Goal: Transaction & Acquisition: Download file/media

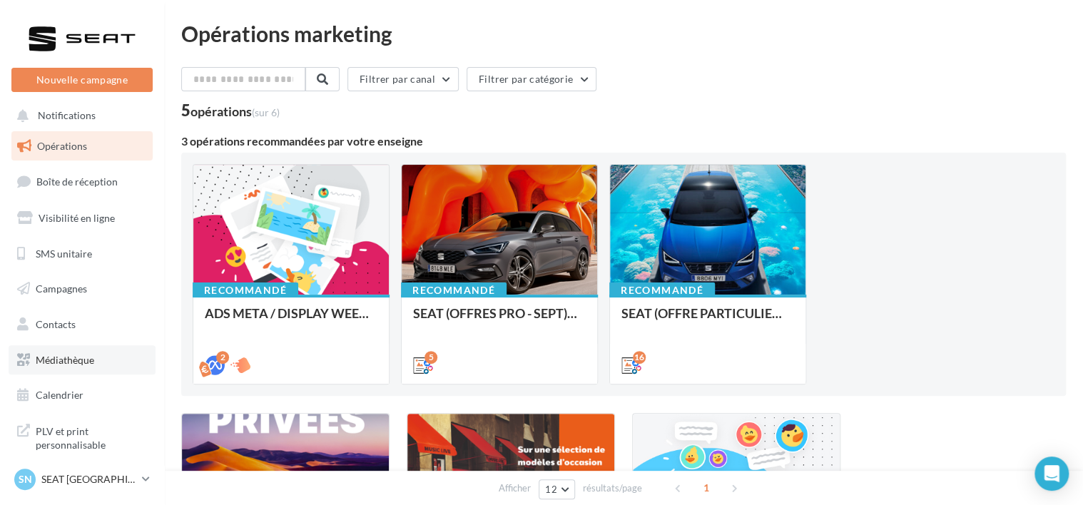
click at [59, 360] on span "Médiathèque" at bounding box center [65, 360] width 59 height 12
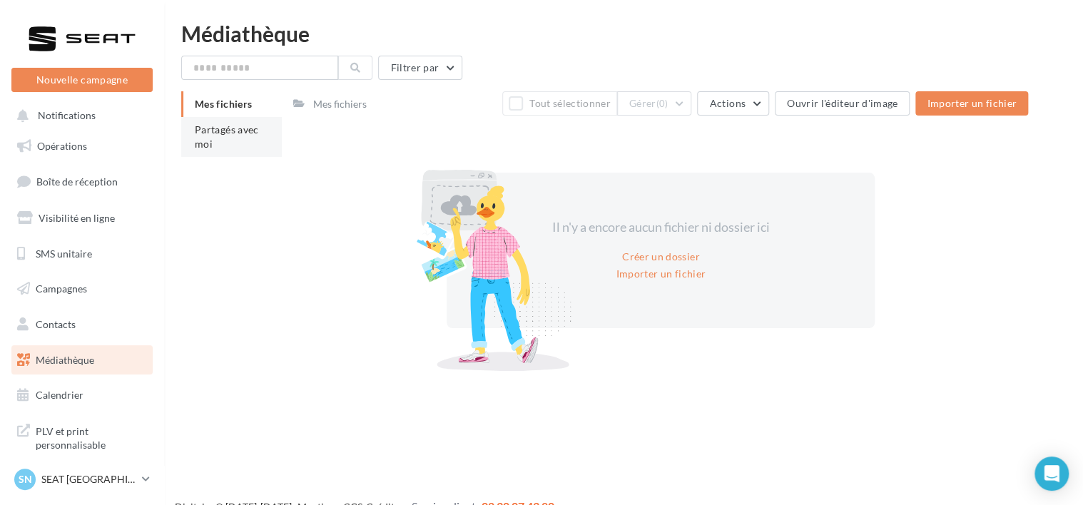
click at [219, 141] on li "Partagés avec moi" at bounding box center [231, 137] width 101 height 40
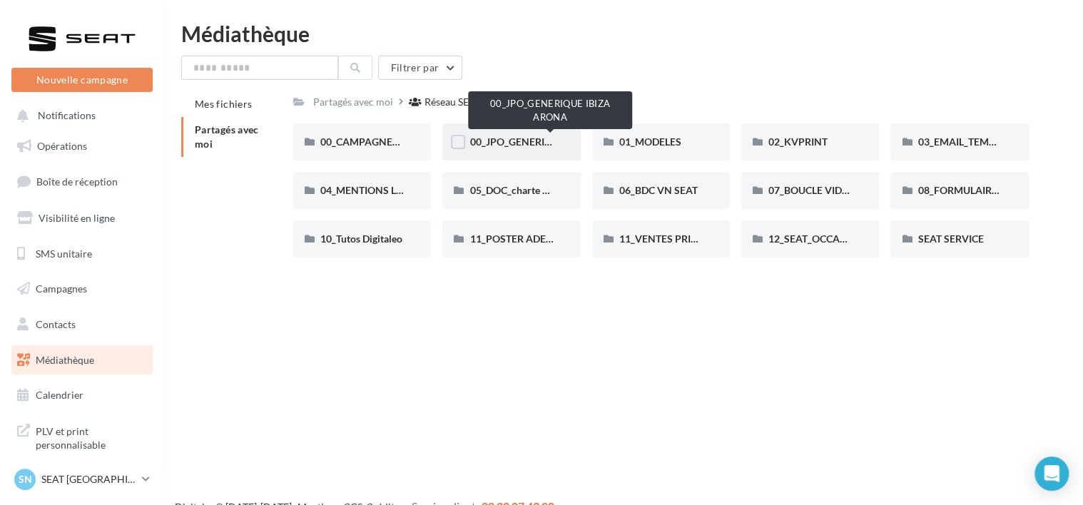
click at [517, 147] on span "00_JPO_GENERIQUE IBIZA ARONA" at bounding box center [549, 142] width 161 height 12
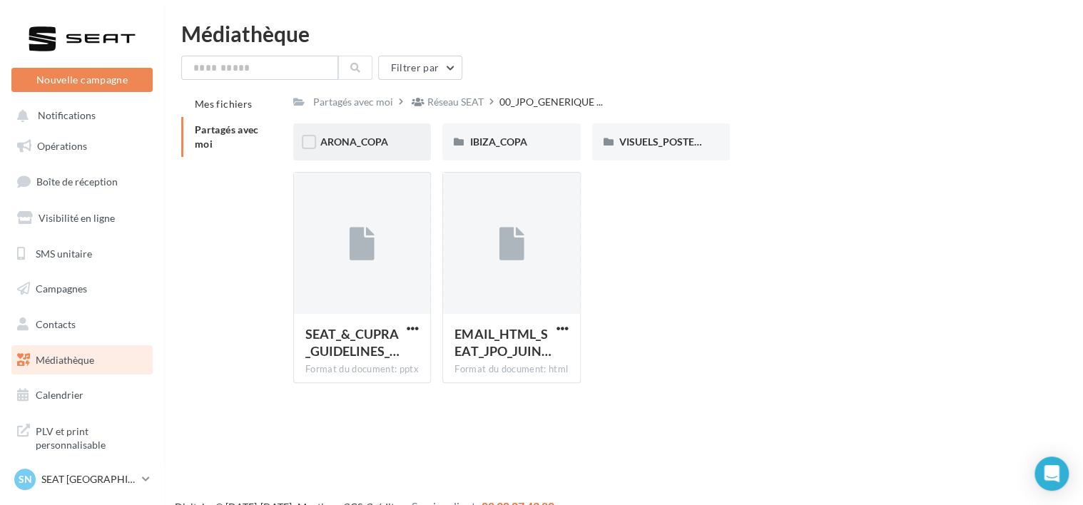
click at [357, 142] on span "ARONA_COPA" at bounding box center [354, 142] width 68 height 12
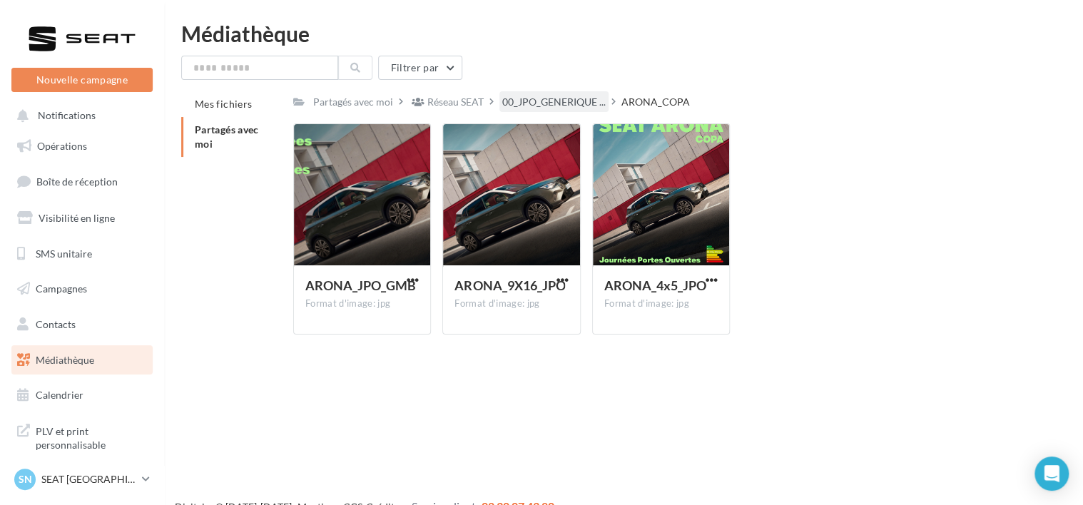
click at [545, 111] on div "00_JPO_GENERIQUE ..." at bounding box center [553, 101] width 109 height 21
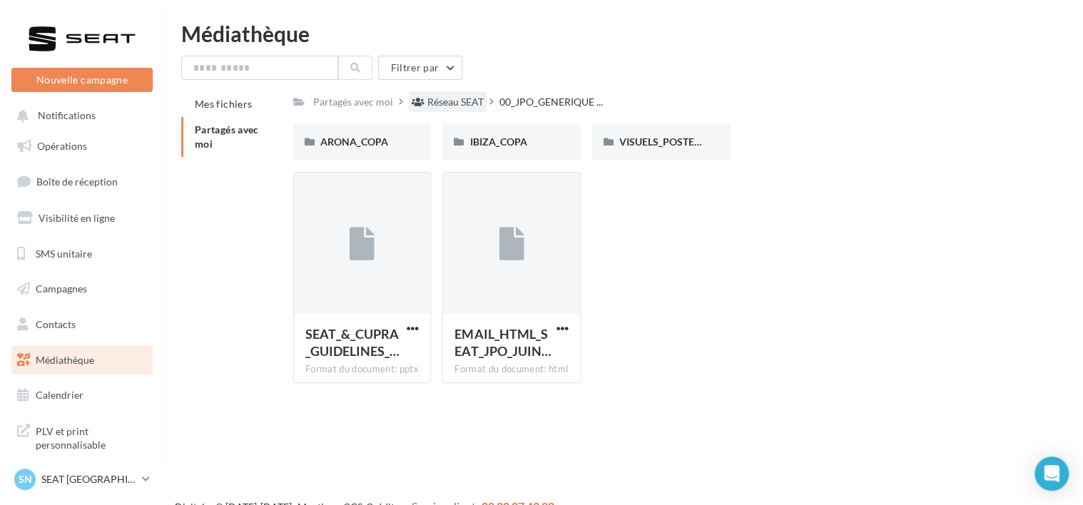
click at [448, 106] on div "Réseau SEAT" at bounding box center [455, 102] width 56 height 14
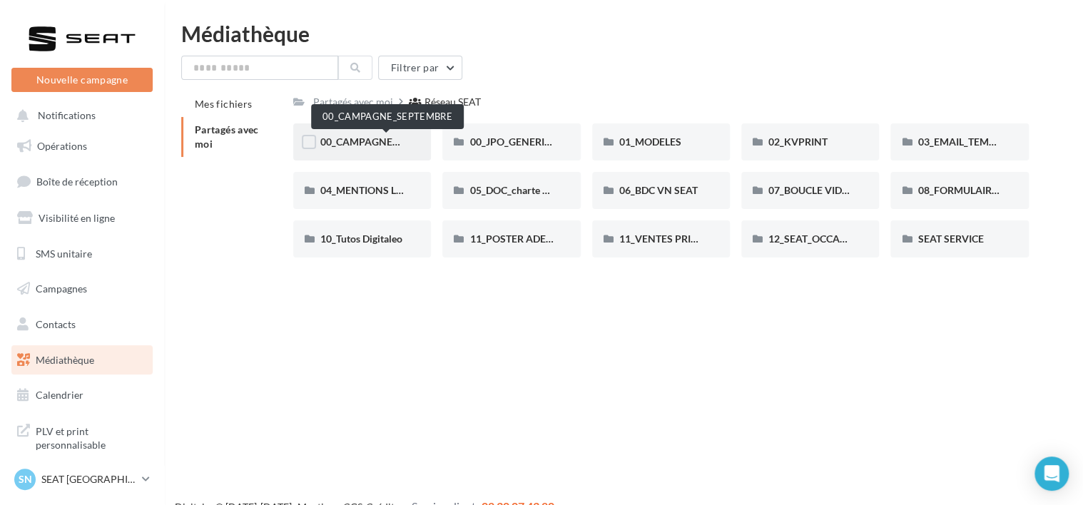
click at [374, 140] on span "00_CAMPAGNE_SEPTEMBRE" at bounding box center [386, 142] width 133 height 12
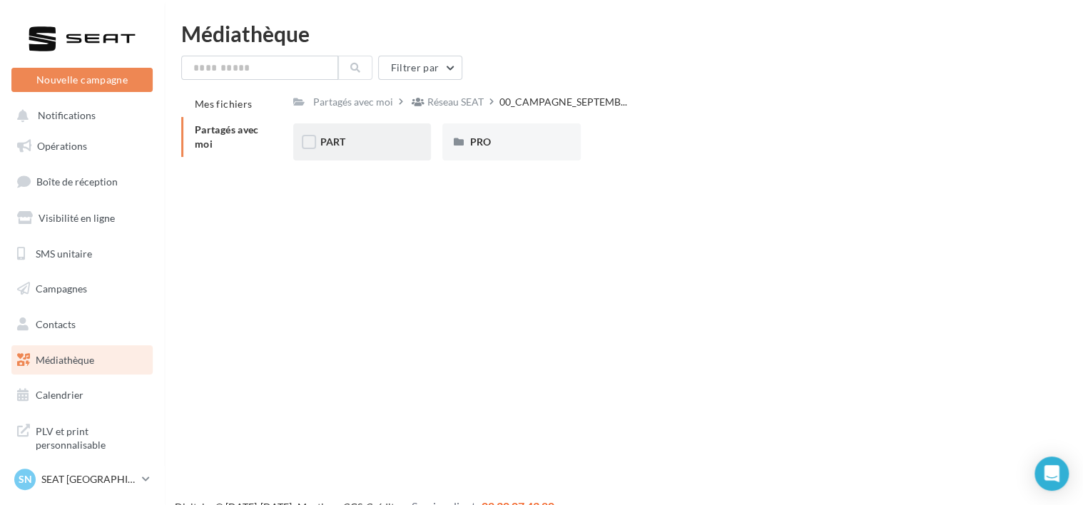
click at [347, 126] on div "PART" at bounding box center [362, 141] width 138 height 37
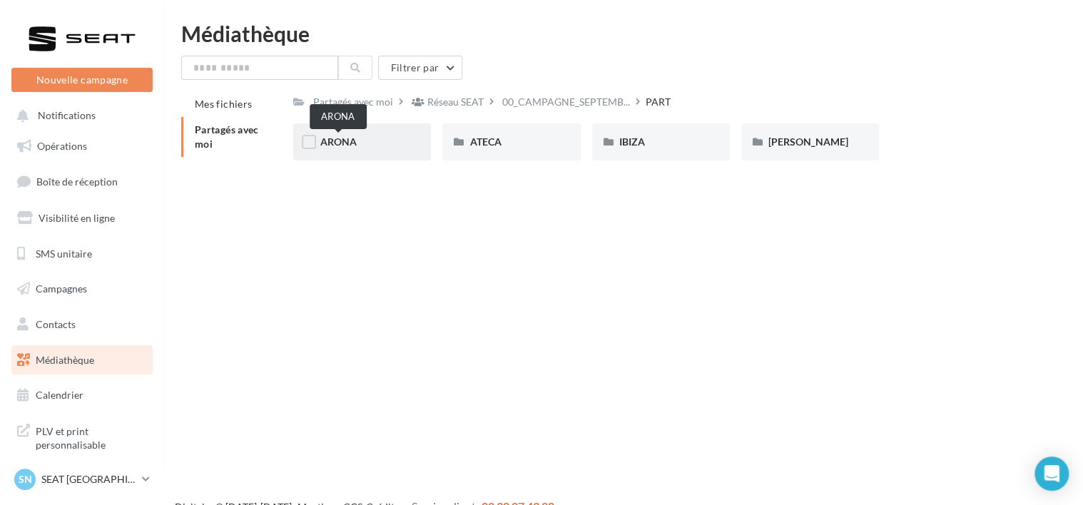
click at [351, 143] on span "ARONA" at bounding box center [338, 142] width 36 height 12
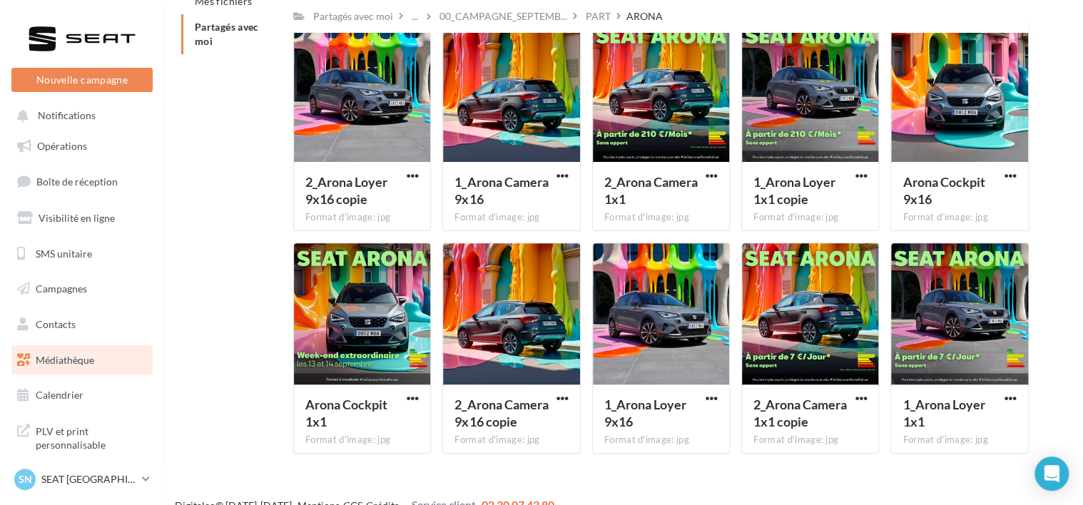
scroll to position [105, 0]
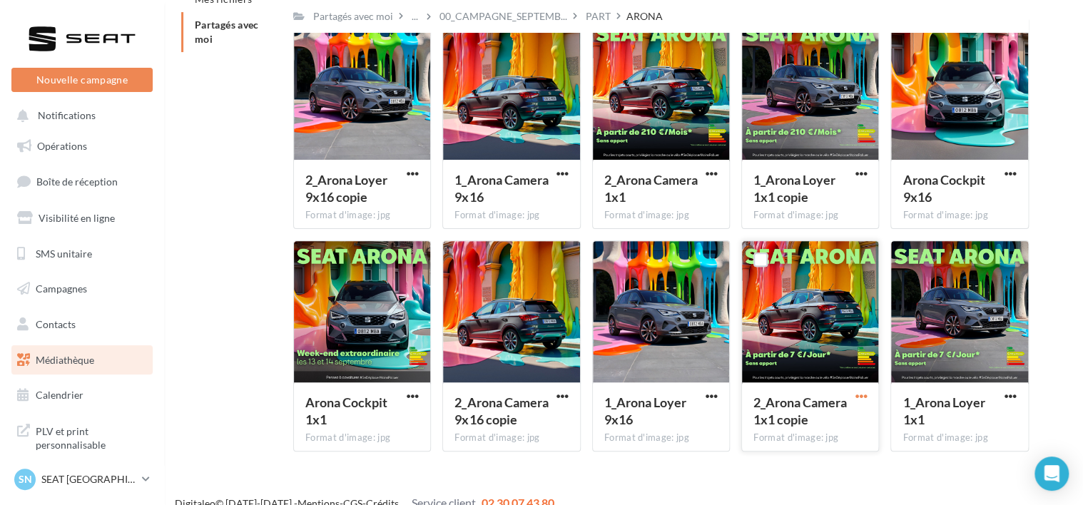
click at [860, 400] on span "button" at bounding box center [861, 396] width 12 height 12
click at [782, 434] on button "Télécharger" at bounding box center [798, 425] width 143 height 37
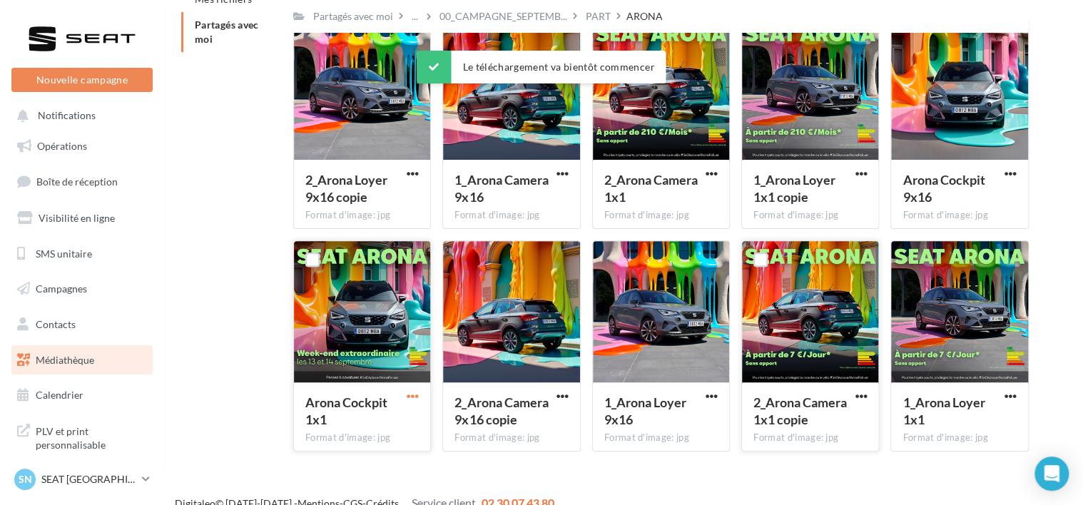
click at [412, 400] on span "button" at bounding box center [413, 396] width 12 height 12
click at [395, 422] on button "Télécharger" at bounding box center [350, 425] width 143 height 37
click at [596, 492] on div "Digitaleo © 2015-2025 - Mentions - CGS - Crédits Service client 02 30 07 43 80" at bounding box center [541, 504] width 1083 height 40
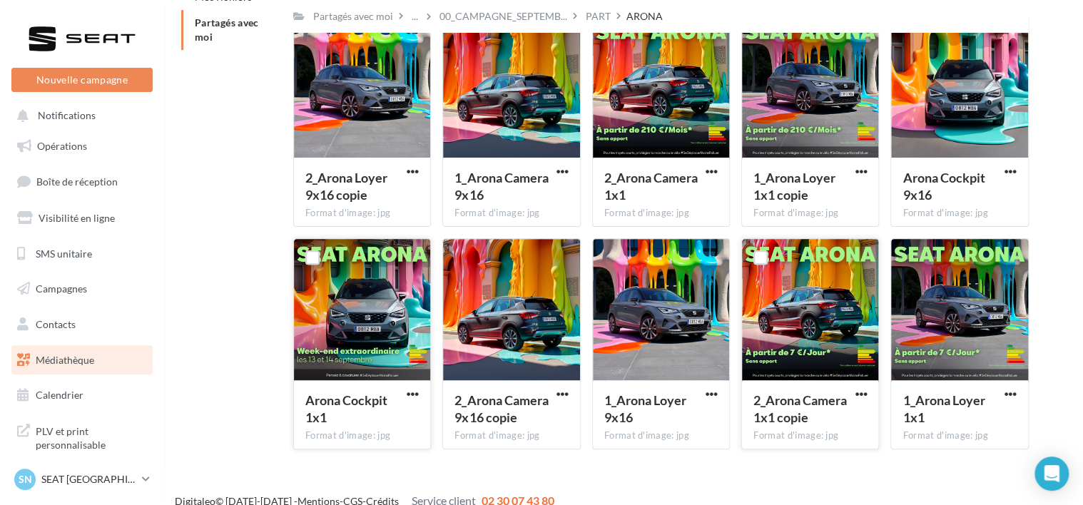
scroll to position [124, 0]
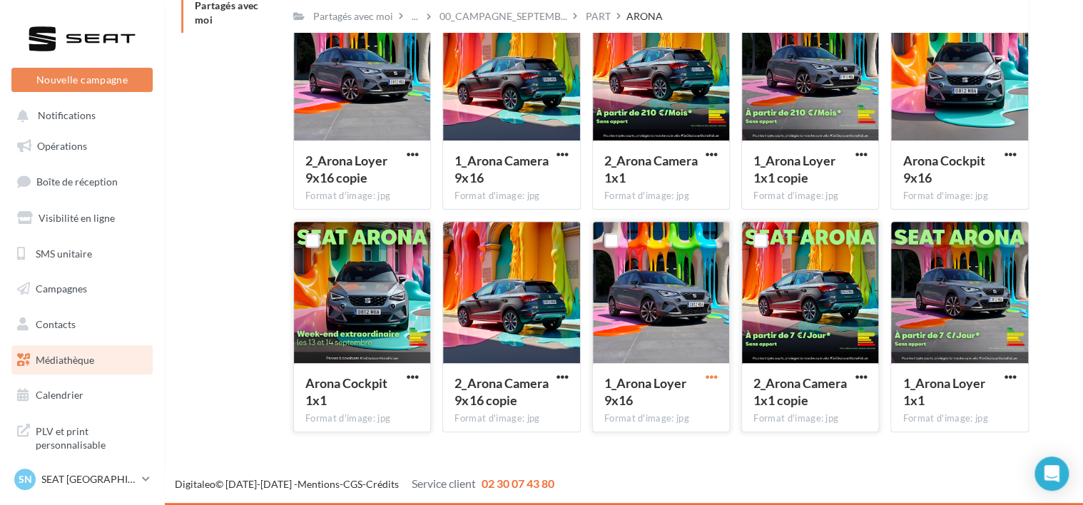
click at [712, 377] on span "button" at bounding box center [712, 377] width 12 height 12
click at [640, 404] on button "Télécharger" at bounding box center [649, 405] width 143 height 37
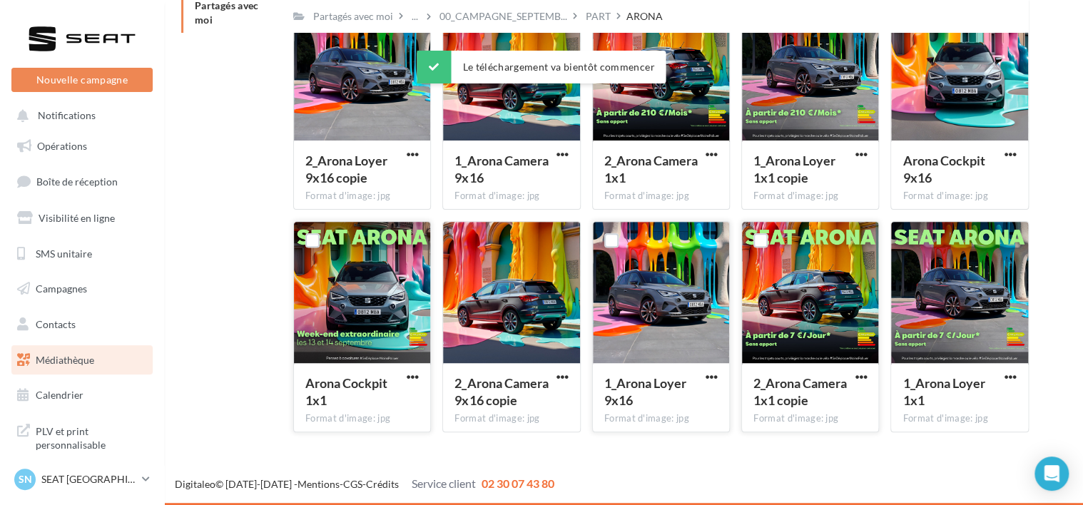
click at [223, 322] on div "Mes fichiers Partagés avec moi Partagés avec moi ... 00_CAMPAGNE_SEPTEMB... PAR…" at bounding box center [629, 205] width 896 height 477
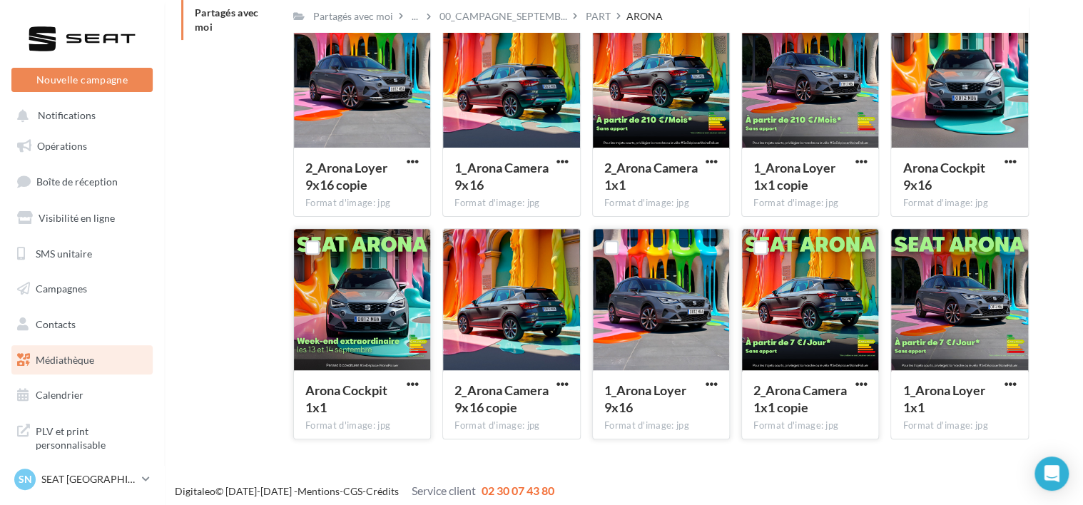
scroll to position [117, 0]
click at [56, 149] on span "Opérations" at bounding box center [62, 146] width 50 height 12
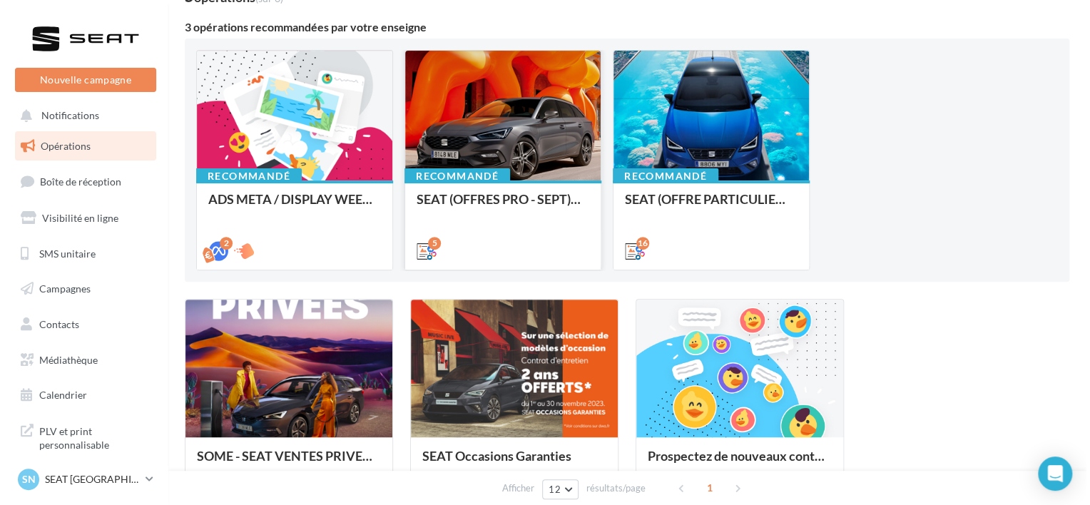
scroll to position [117, 0]
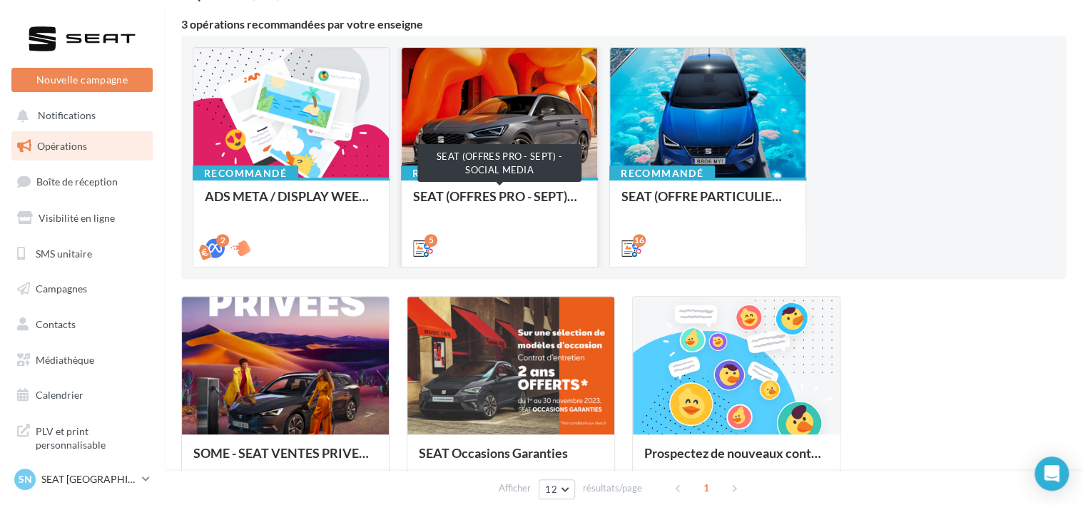
click at [482, 196] on div "SEAT (OFFRES PRO - SEPT) - SOCIAL MEDIA" at bounding box center [499, 203] width 173 height 29
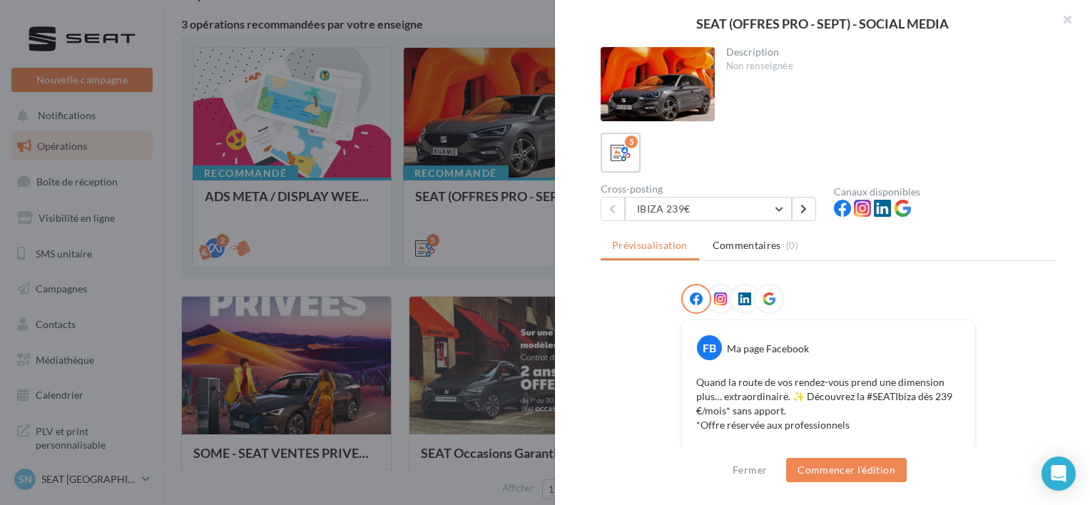
click at [442, 246] on div at bounding box center [545, 252] width 1090 height 505
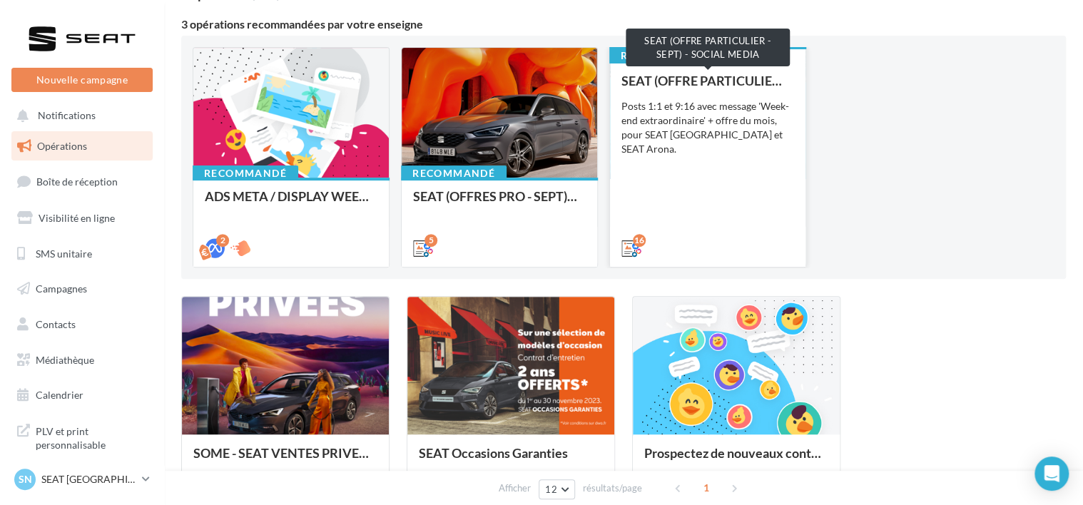
click at [676, 77] on div "SEAT (OFFRE PARTICULIER - SEPT) - SOCIAL MEDIA" at bounding box center [707, 80] width 173 height 14
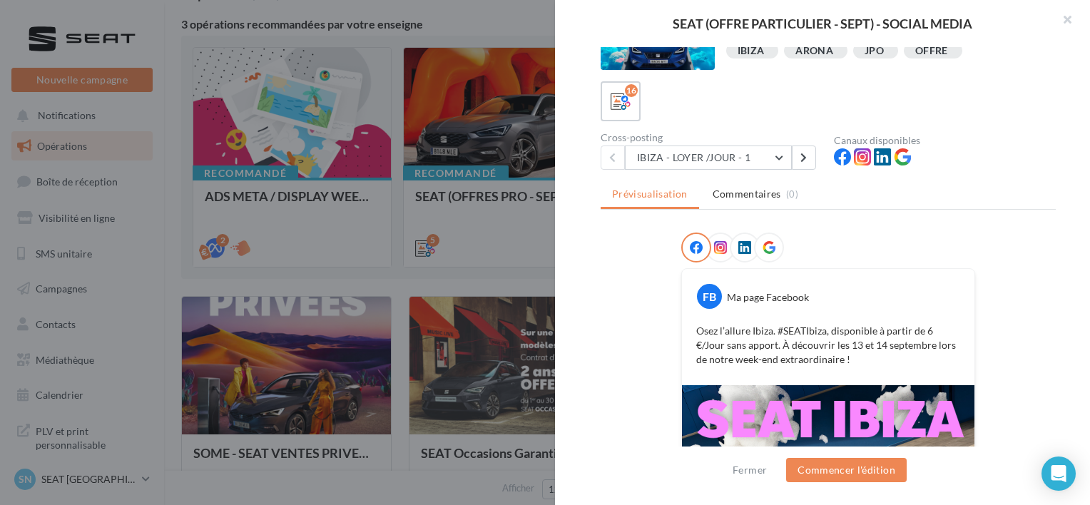
scroll to position [63, 0]
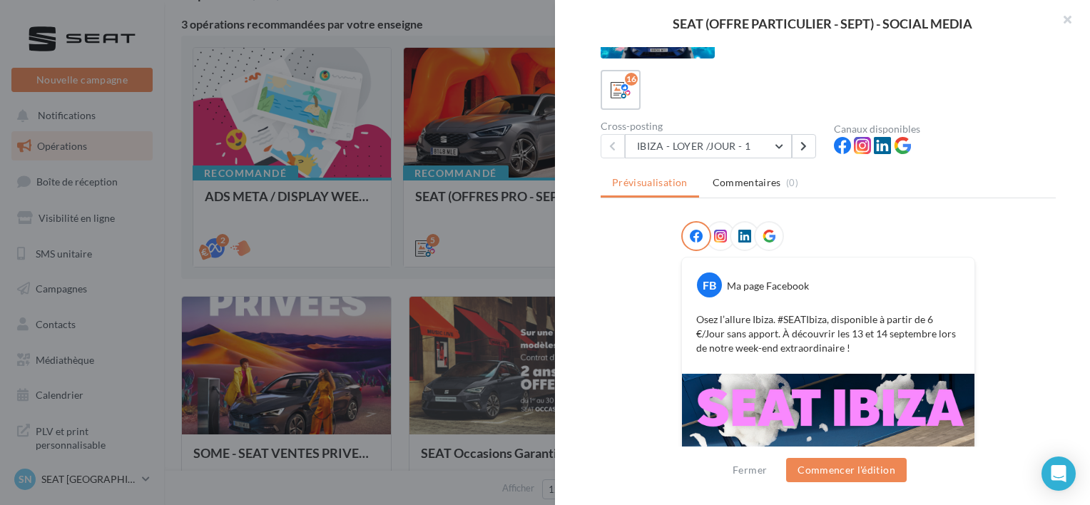
click at [708, 163] on div "Description Posts 1:1 et 9:16 avec message 'Week-end extraordinaire' + offre du…" at bounding box center [828, 253] width 547 height 412
click at [682, 148] on button "IBIZA - LOYER /JOUR - 1" at bounding box center [708, 146] width 167 height 24
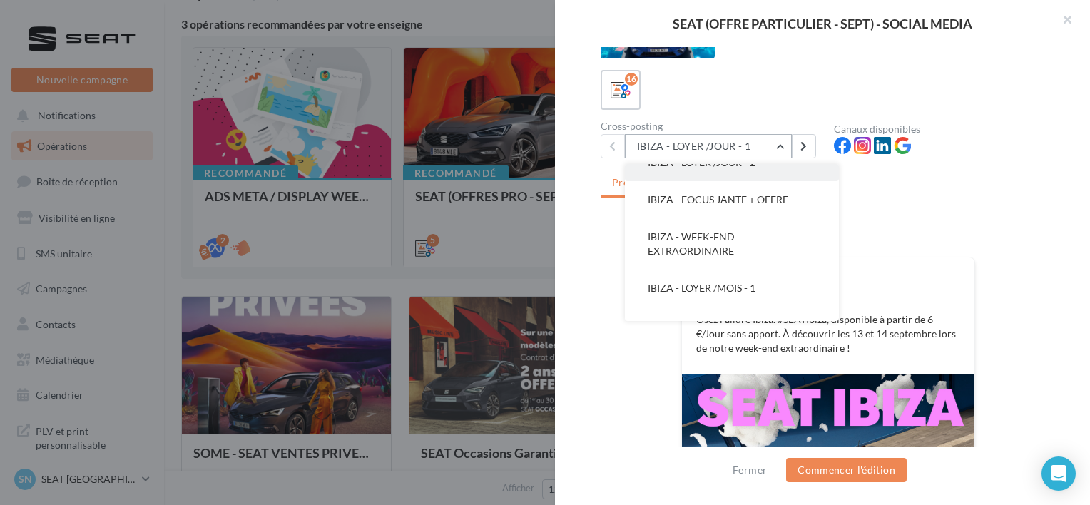
scroll to position [64, 0]
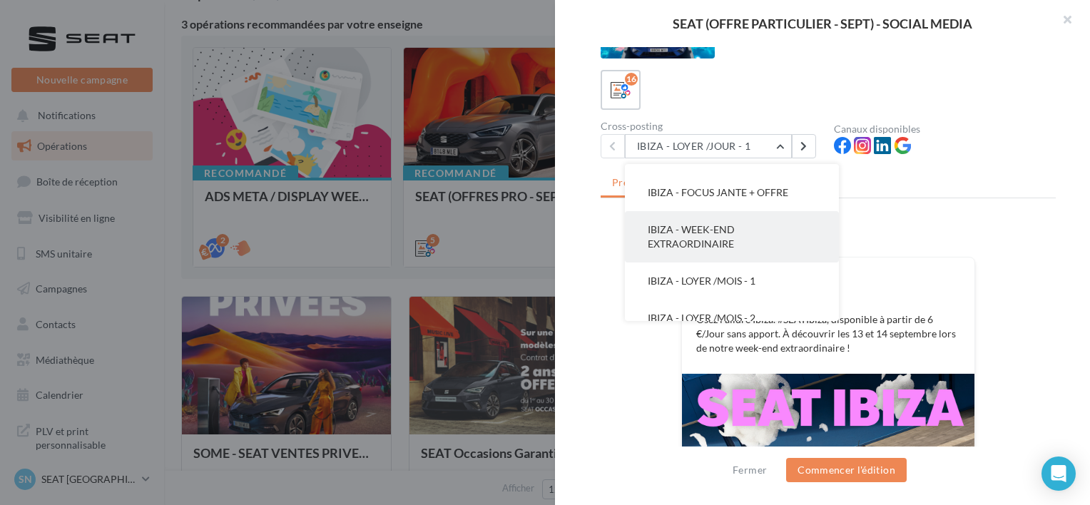
click at [695, 225] on span "IBIZA - WEEK-END EXTRAORDINAIRE" at bounding box center [691, 236] width 87 height 26
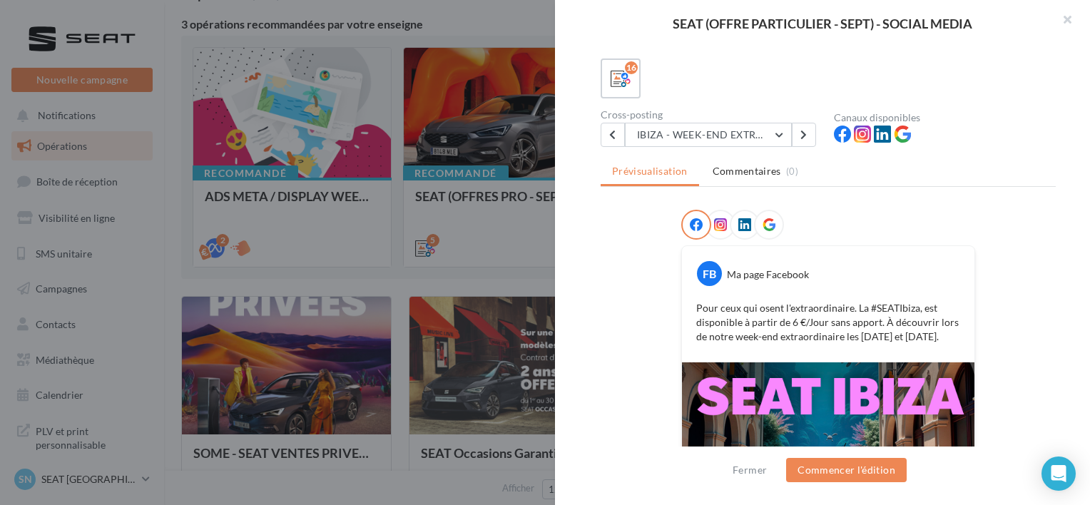
scroll to position [70, 0]
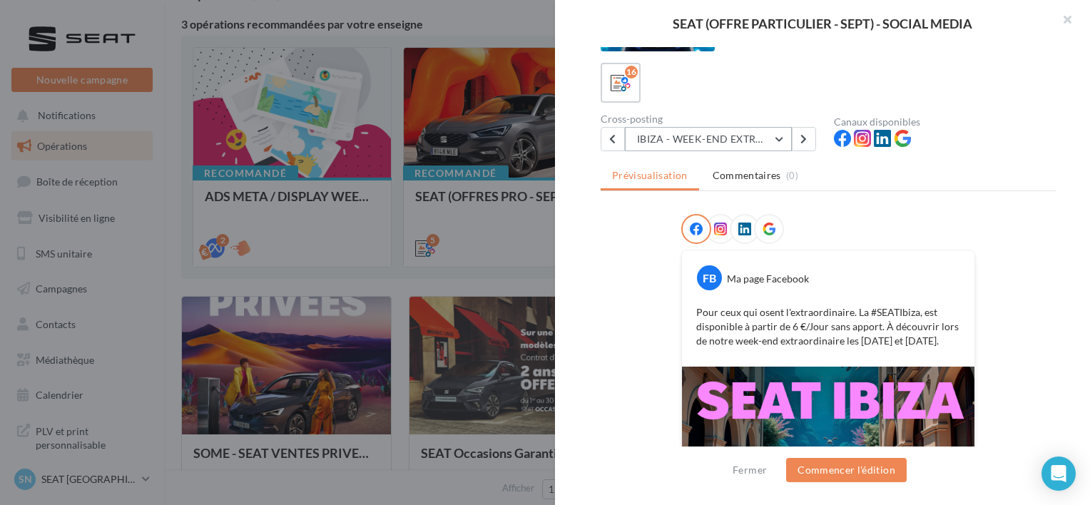
click at [753, 140] on button "IBIZA - WEEK-END EXTRAORDINAIRE" at bounding box center [708, 139] width 167 height 24
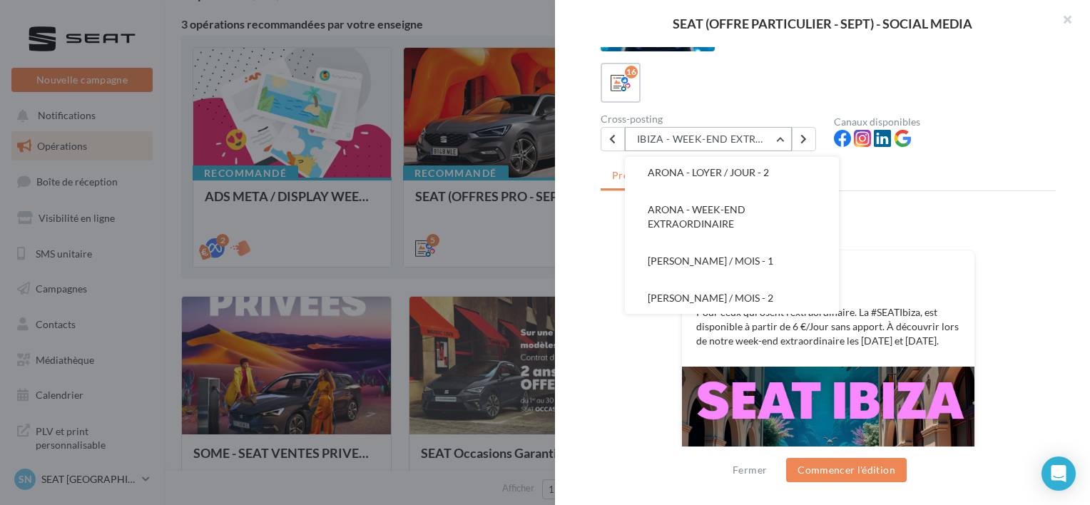
scroll to position [278, 0]
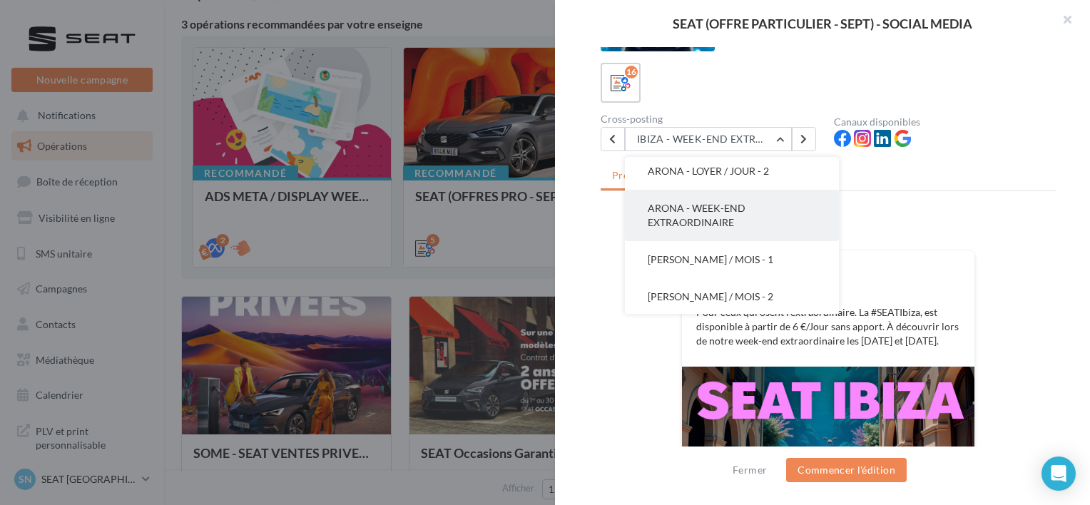
click at [711, 223] on span "ARONA - WEEK-END EXTRAORDINAIRE" at bounding box center [697, 215] width 98 height 26
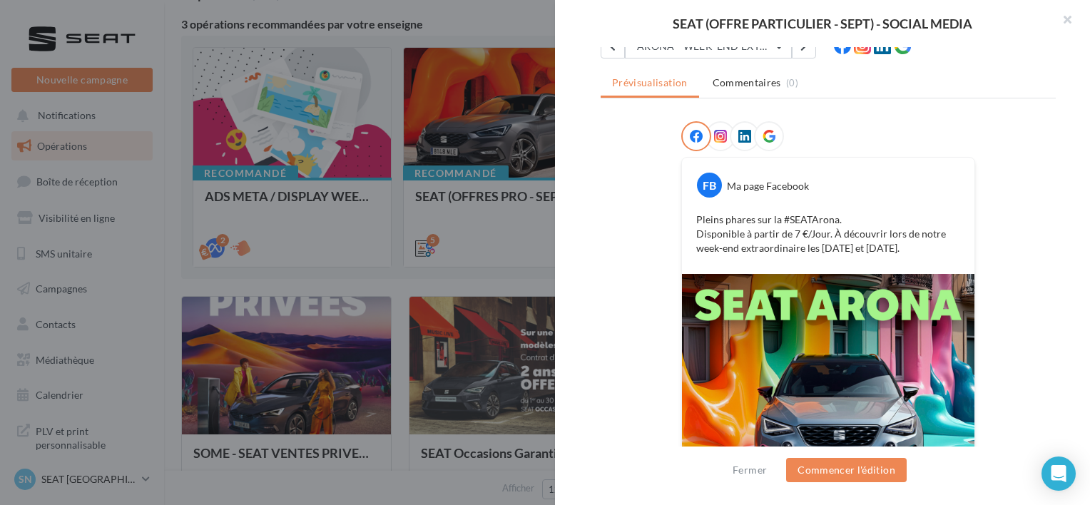
scroll to position [205, 0]
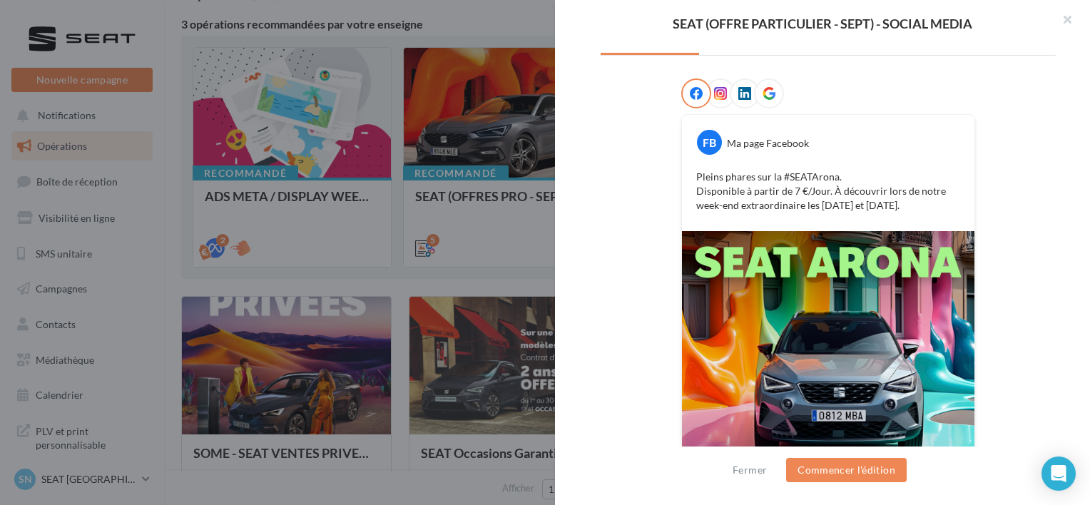
drag, startPoint x: 922, startPoint y: 205, endPoint x: 684, endPoint y: 169, distance: 240.3
click at [686, 169] on div "Pleins phares sur la #SEATArona. Disponible à partir de 7 €/Jour. À découvrir l…" at bounding box center [828, 191] width 285 height 50
copy p "Pleins phares sur la #SEATArona. Disponible à partir de 7 €/Jour. À découvrir l…"
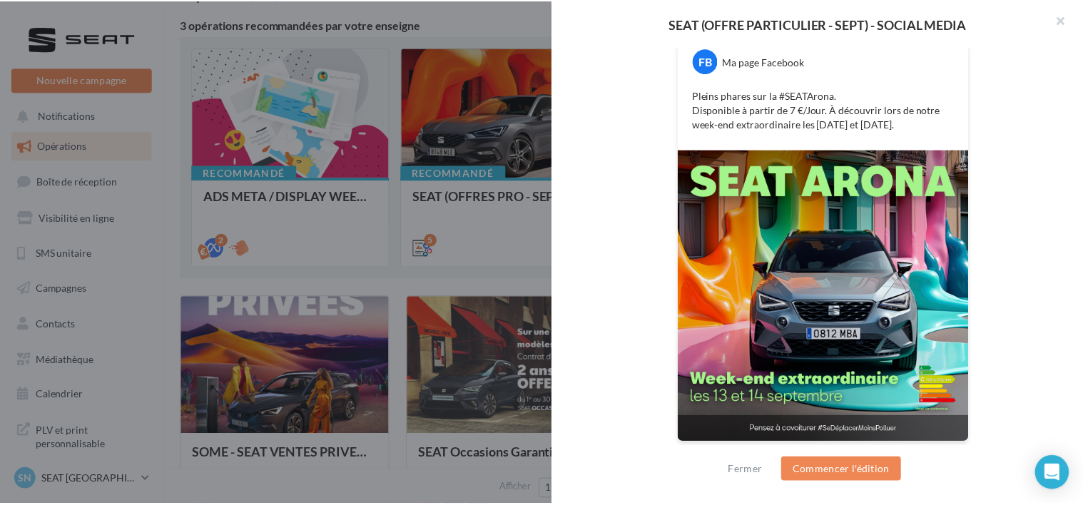
scroll to position [0, 0]
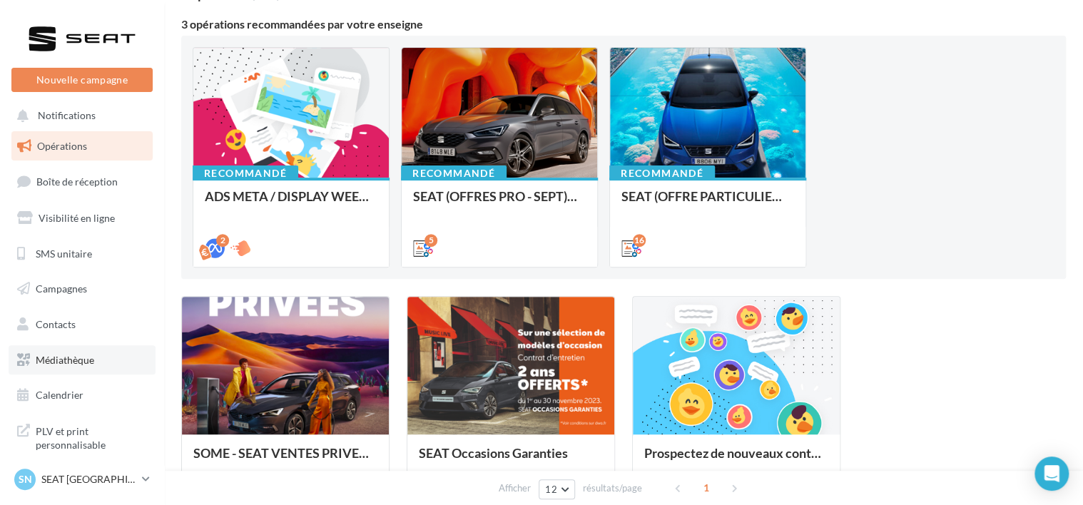
click at [86, 364] on span "Médiathèque" at bounding box center [65, 360] width 59 height 12
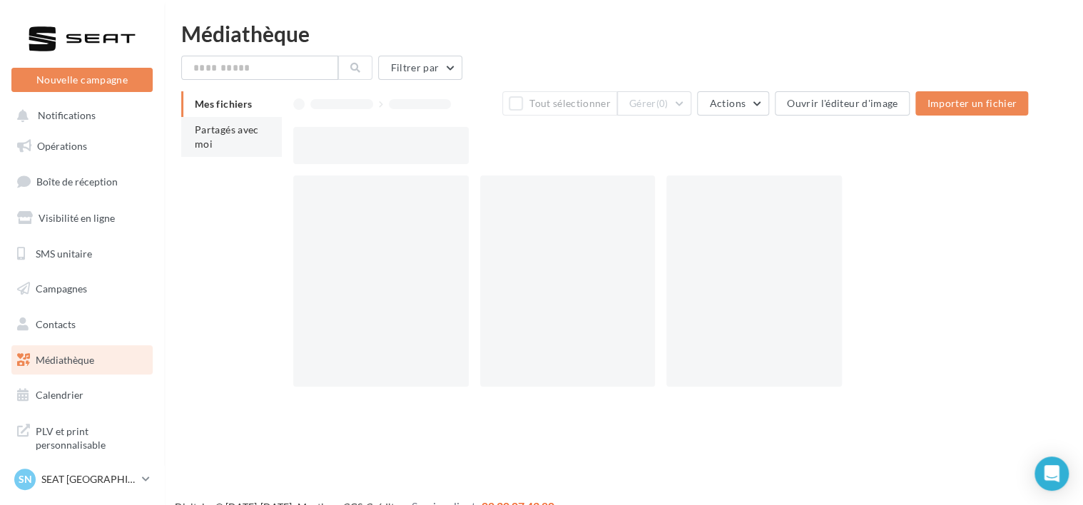
click at [243, 126] on span "Partagés avec moi" at bounding box center [227, 136] width 64 height 26
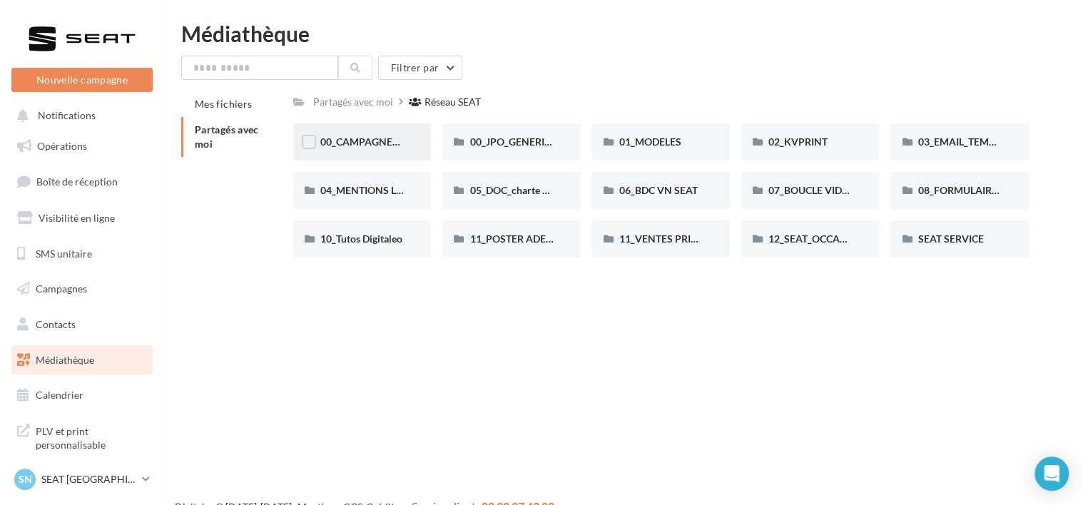
click at [409, 134] on div "00_CAMPAGNE_SEPTEMBRE" at bounding box center [362, 141] width 138 height 37
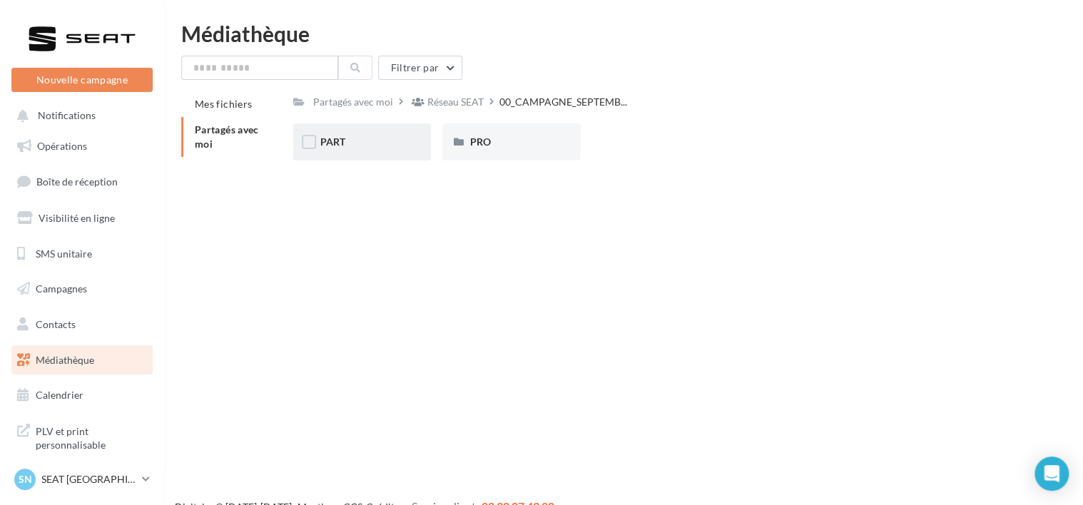
click at [377, 141] on div "PART" at bounding box center [361, 142] width 83 height 14
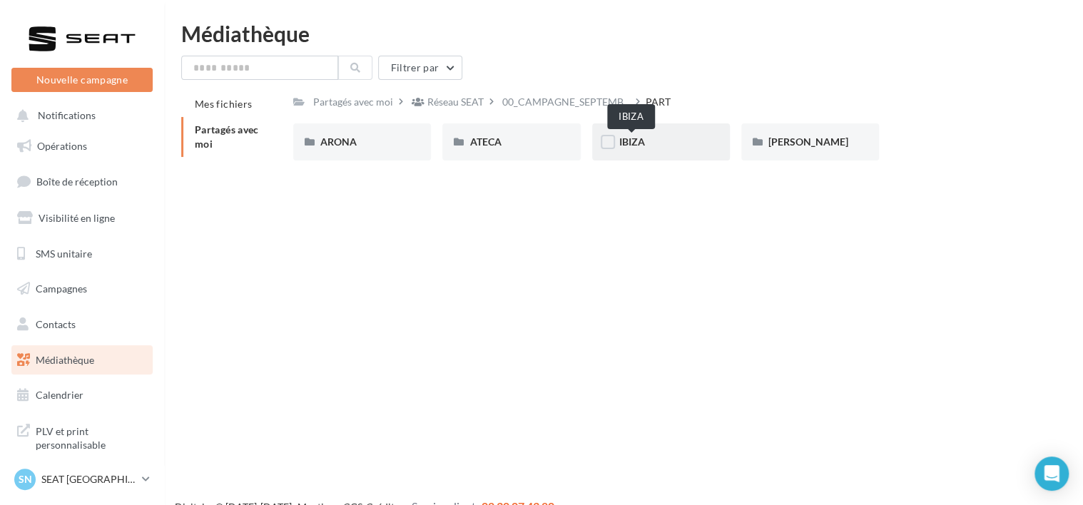
click at [642, 143] on span "IBIZA" at bounding box center [632, 142] width 26 height 12
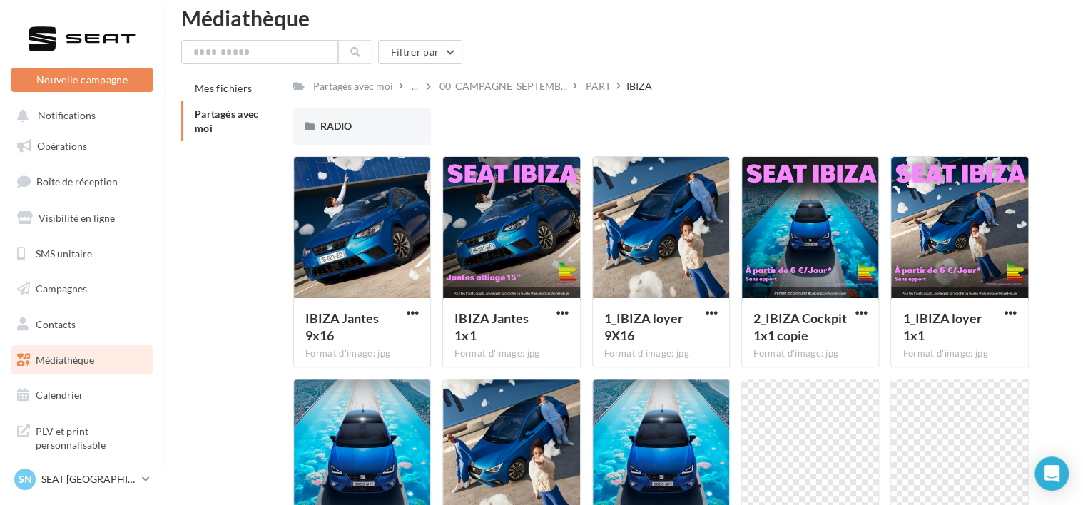
scroll to position [7, 0]
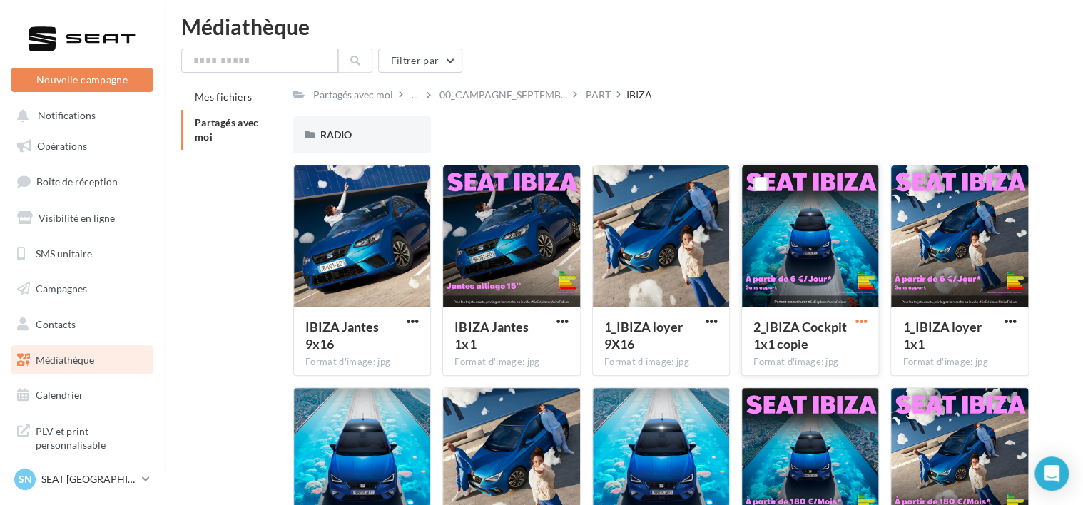
click at [860, 324] on span "button" at bounding box center [861, 321] width 12 height 12
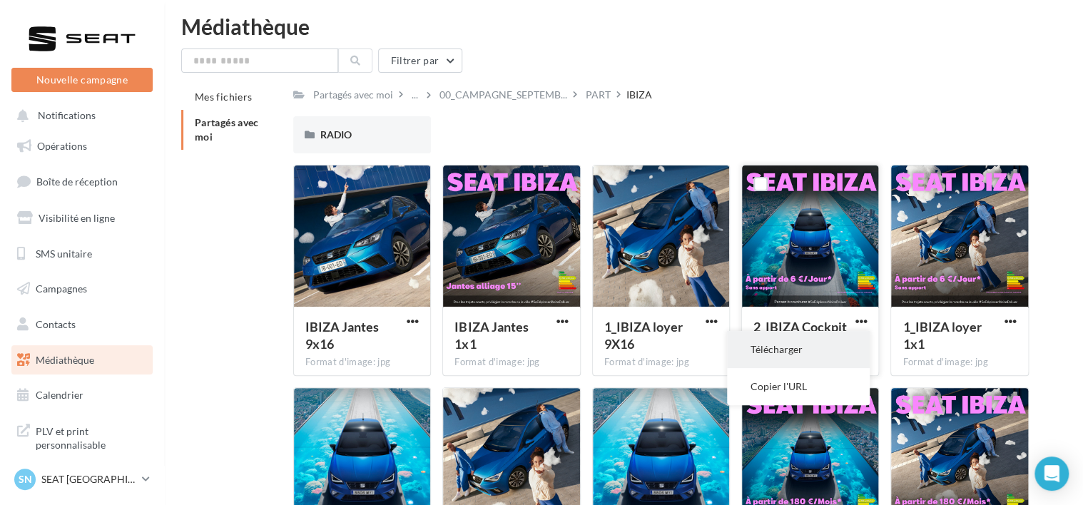
click at [795, 344] on button "Télécharger" at bounding box center [798, 349] width 143 height 37
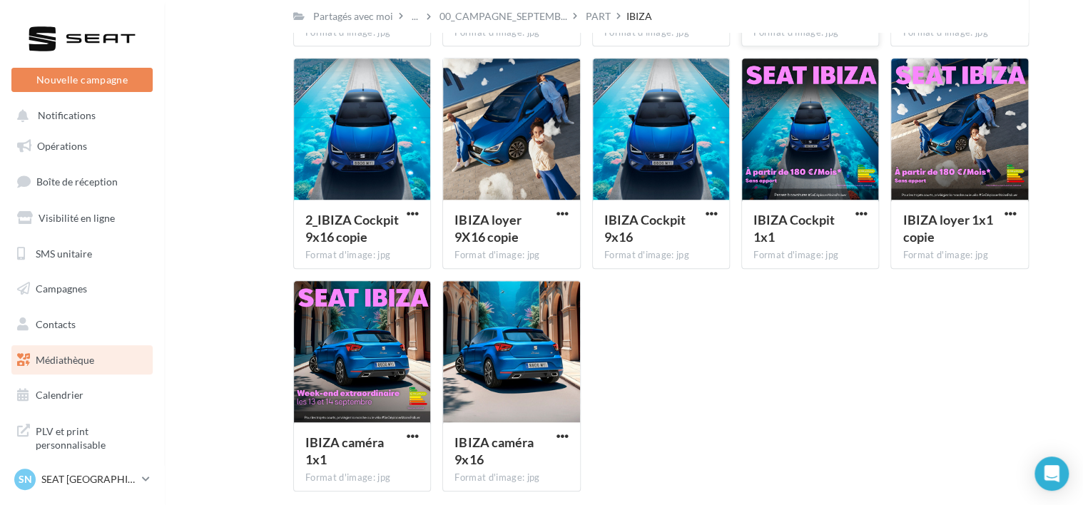
scroll to position [395, 0]
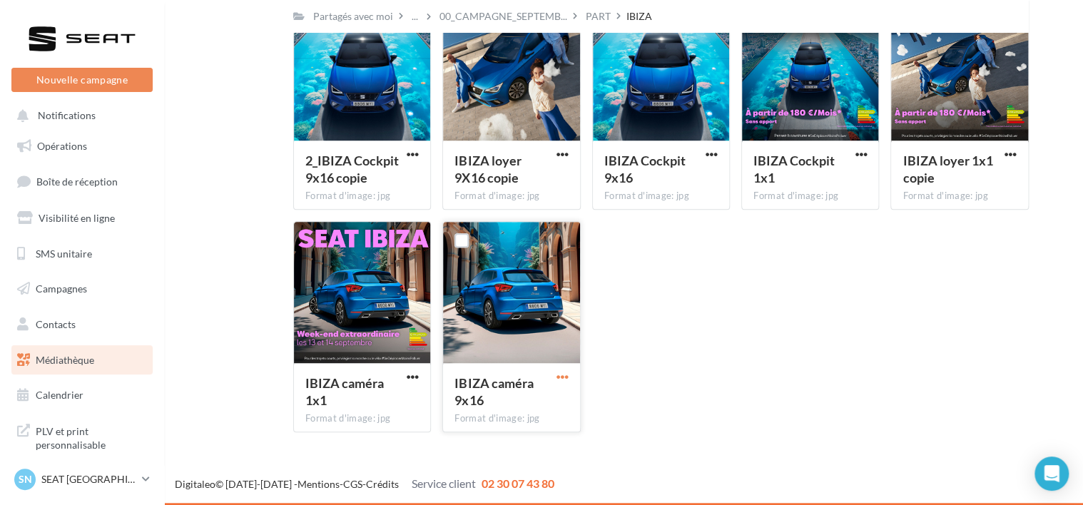
click at [562, 372] on span "button" at bounding box center [563, 377] width 12 height 12
click at [509, 407] on button "Télécharger" at bounding box center [500, 405] width 143 height 37
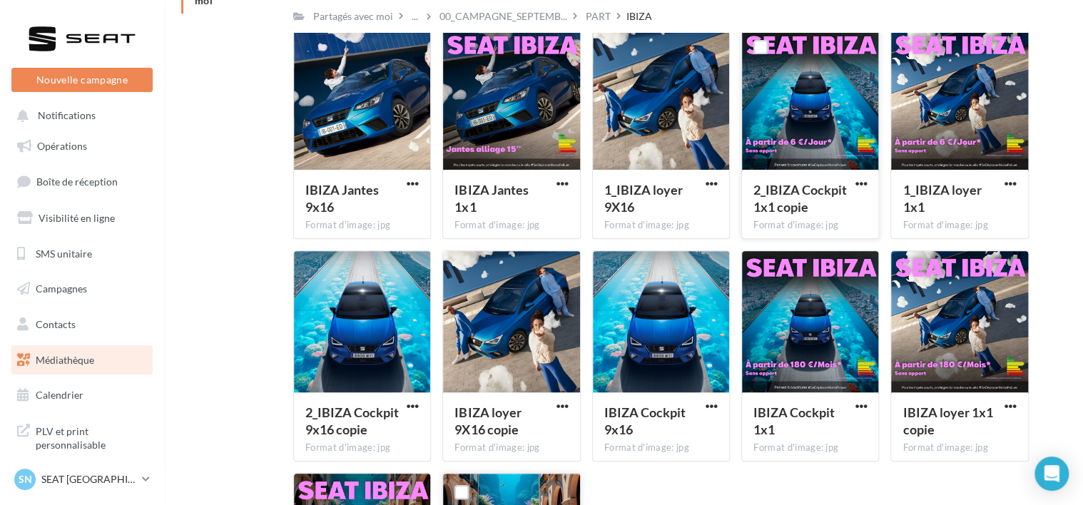
scroll to position [137, 0]
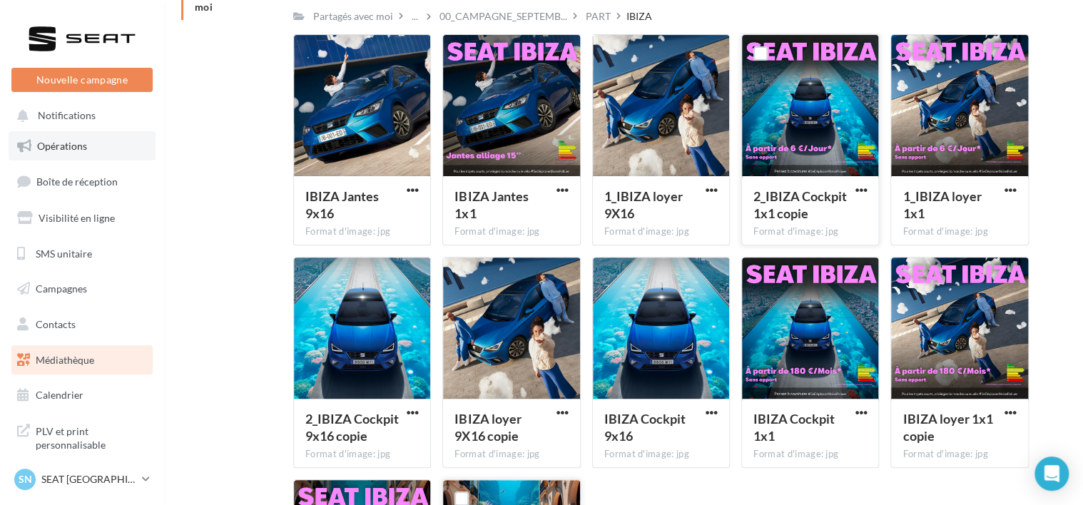
click at [87, 151] on link "Opérations" at bounding box center [82, 146] width 147 height 30
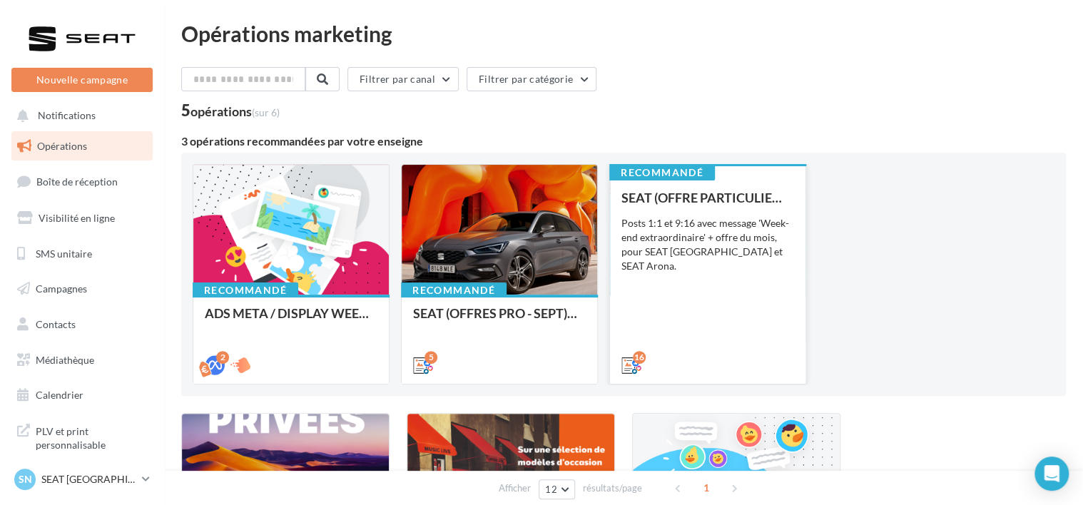
click at [711, 230] on div "Posts 1:1 et 9:16 avec message 'Week-end extraordinaire' + offre du mois, pour …" at bounding box center [707, 244] width 173 height 57
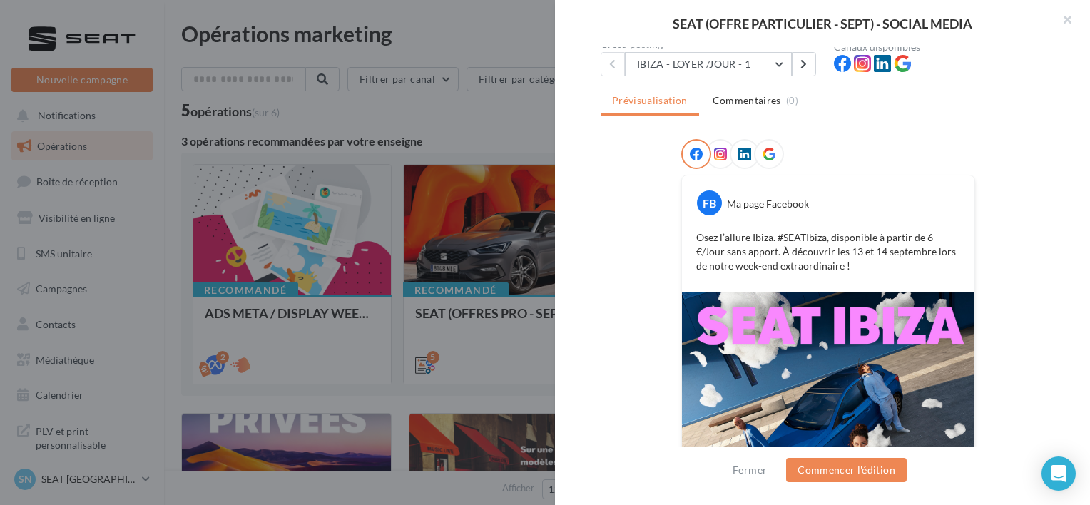
scroll to position [131, 0]
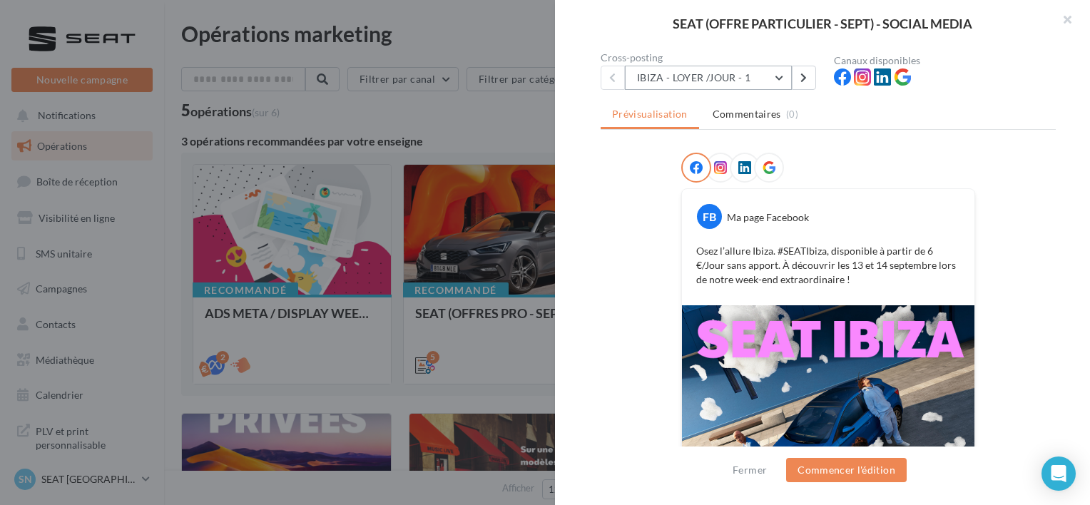
click at [719, 83] on button "IBIZA - LOYER /JOUR - 1" at bounding box center [708, 78] width 167 height 24
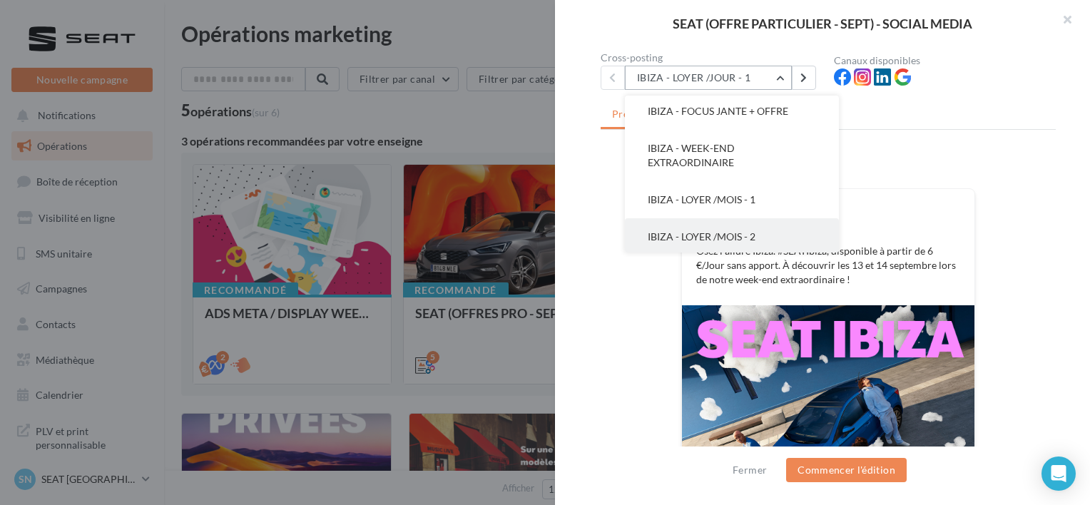
scroll to position [71, 0]
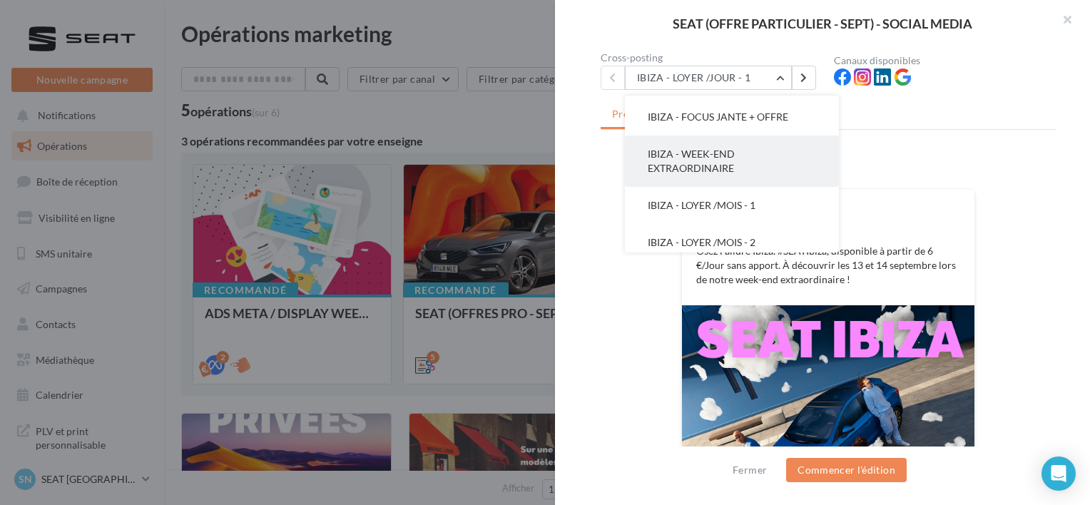
click at [686, 162] on span "IBIZA - WEEK-END EXTRAORDINAIRE" at bounding box center [691, 161] width 87 height 26
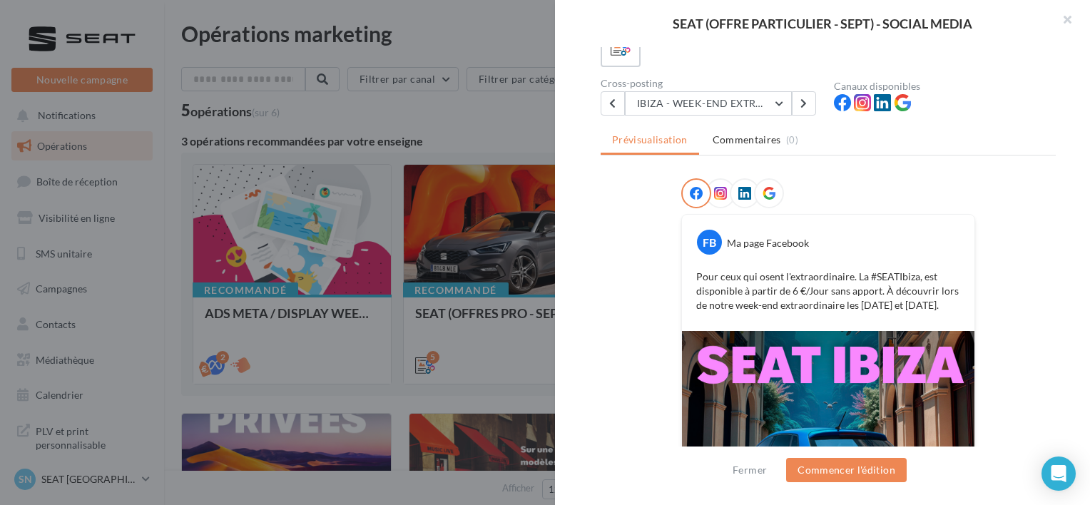
scroll to position [106, 0]
click at [698, 273] on p "Pour ceux qui osent l'extraordinaire. La #SEATIbiza, est disponible à partir de…" at bounding box center [828, 291] width 264 height 43
drag, startPoint x: 693, startPoint y: 273, endPoint x: 999, endPoint y: 302, distance: 306.8
click at [999, 302] on div "FB Ma page Facebook Pour ceux qui osent l'extraordinaire. La #SEATIbiza, est di…" at bounding box center [828, 410] width 455 height 464
copy p "Pour ceux qui osent l'extraordinaire. La #SEATIbiza, est disponible à partir de…"
